Goal: Transaction & Acquisition: Obtain resource

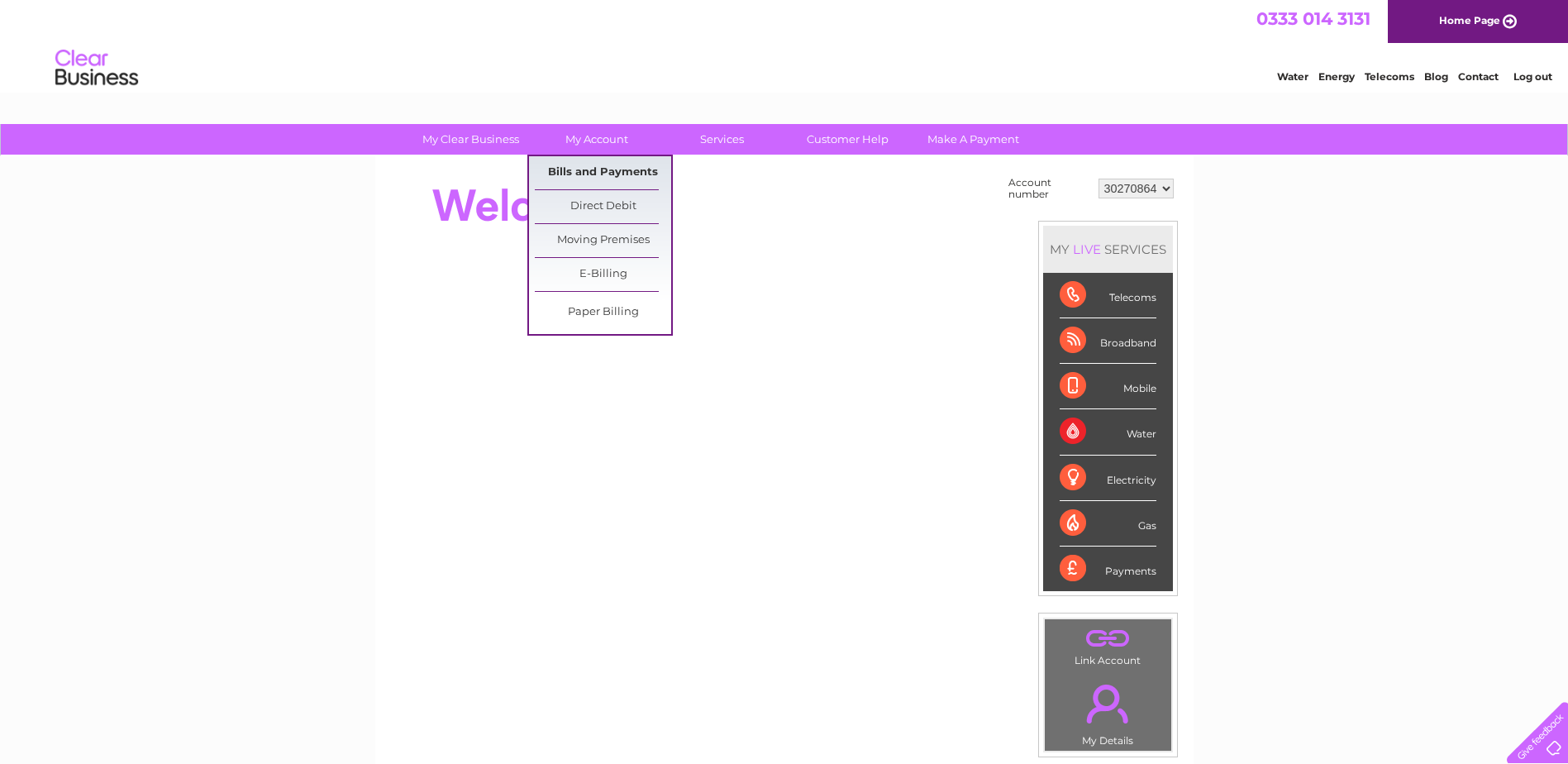
click at [625, 179] on link "Bills and Payments" at bounding box center [602, 172] width 136 height 33
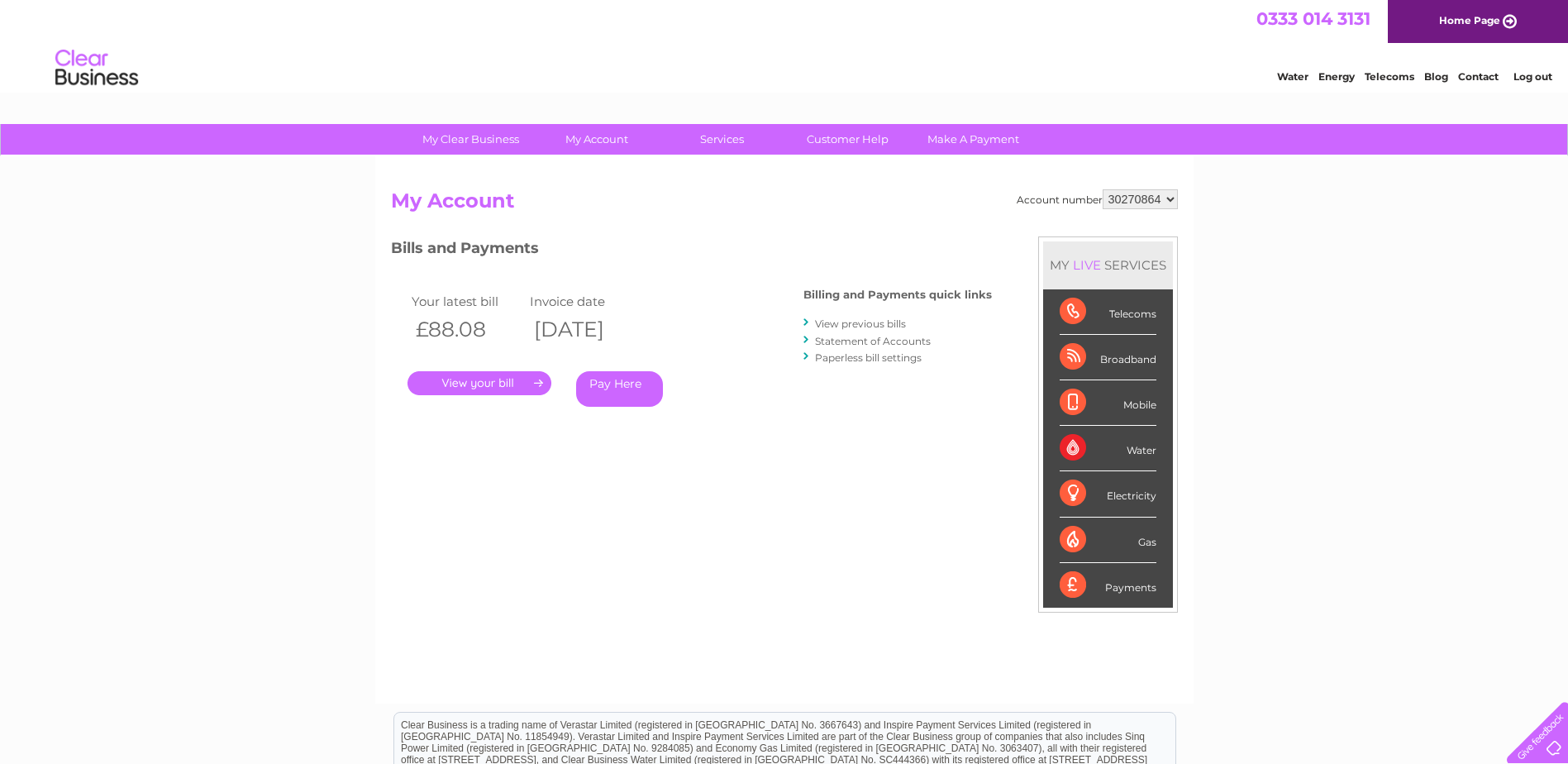
click at [481, 385] on link "." at bounding box center [479, 382] width 144 height 24
click at [890, 340] on link "Statement of Accounts" at bounding box center [872, 341] width 116 height 12
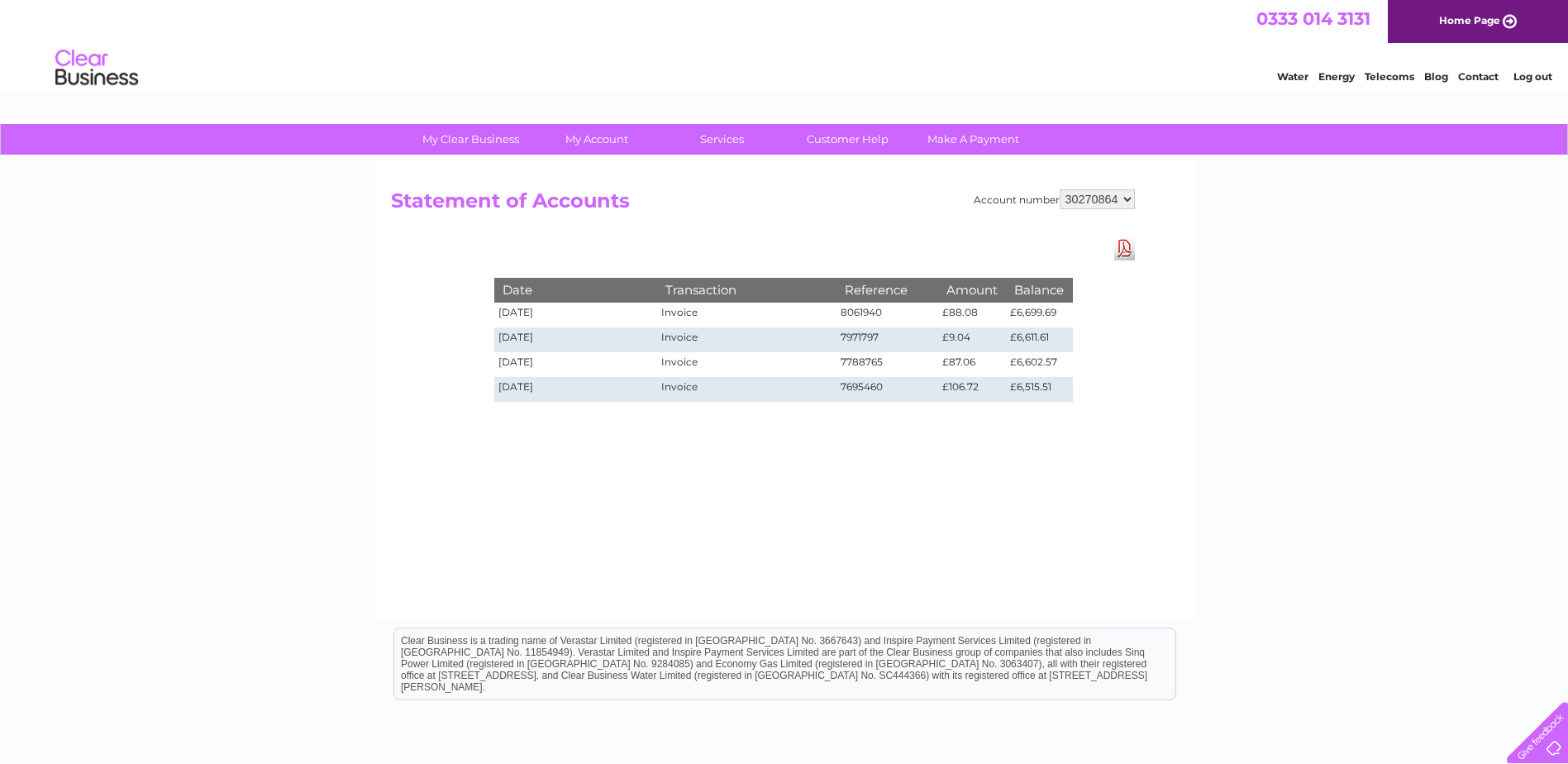
click at [1125, 243] on link "Download Pdf" at bounding box center [1124, 247] width 21 height 24
click at [1484, 14] on link "Home Page" at bounding box center [1478, 22] width 181 height 43
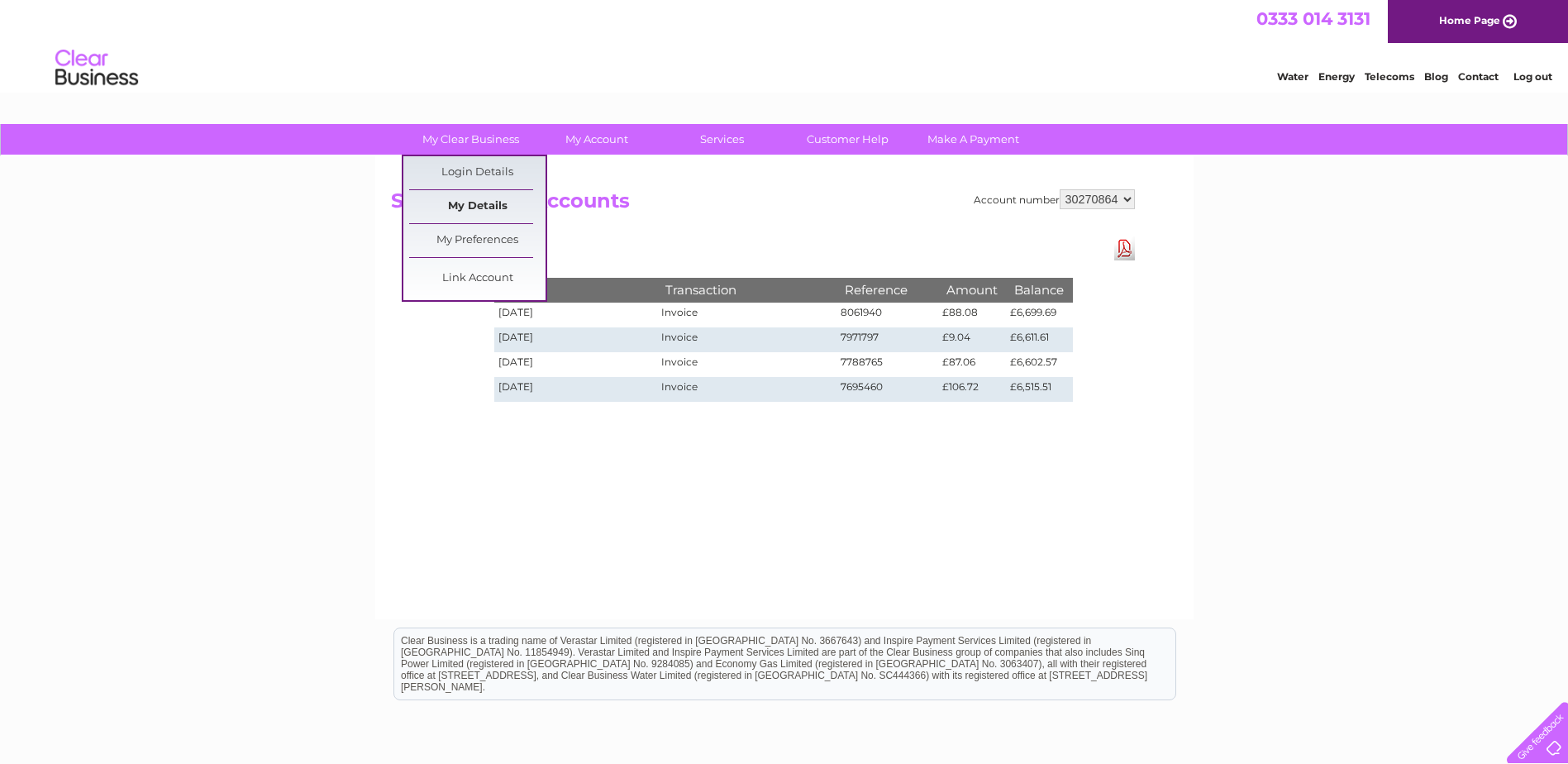
click at [493, 202] on link "My Details" at bounding box center [477, 206] width 136 height 33
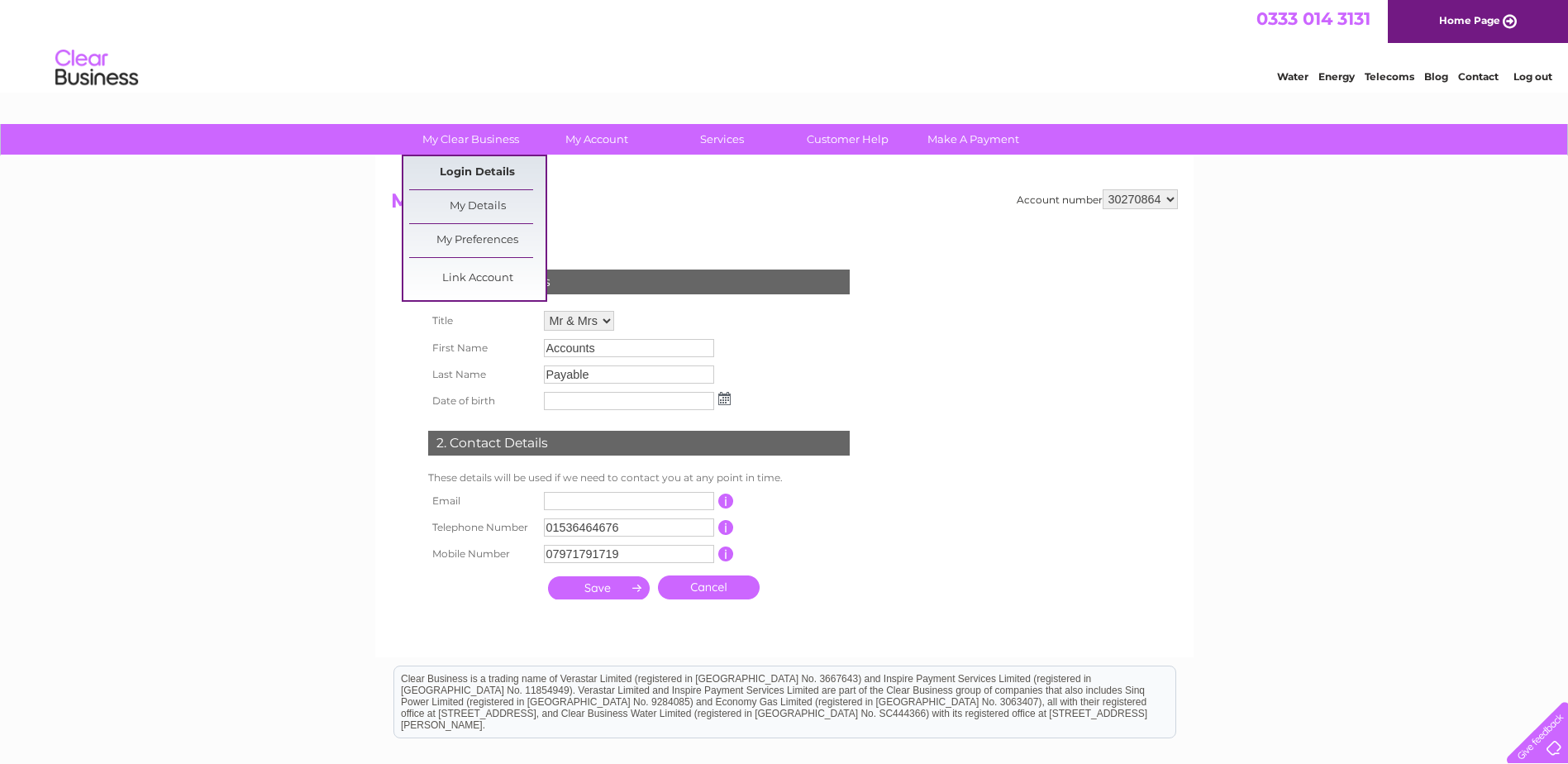
click at [508, 167] on link "Login Details" at bounding box center [477, 172] width 136 height 33
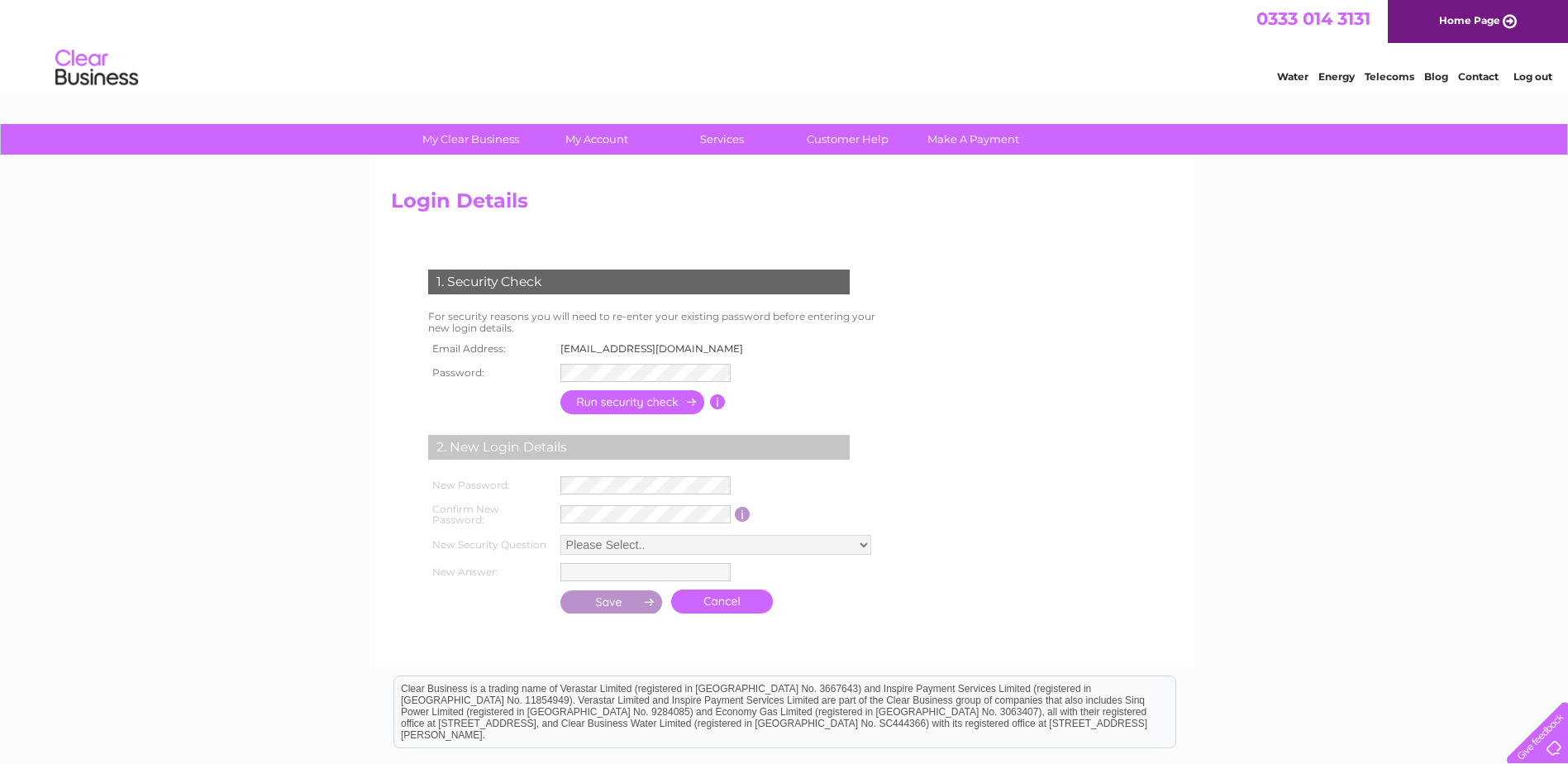
click at [1130, 248] on form "1. Security Check For security reasons you will need to re-enter your existing …" at bounding box center [784, 443] width 786 height 414
